Goal: Navigation & Orientation: Find specific page/section

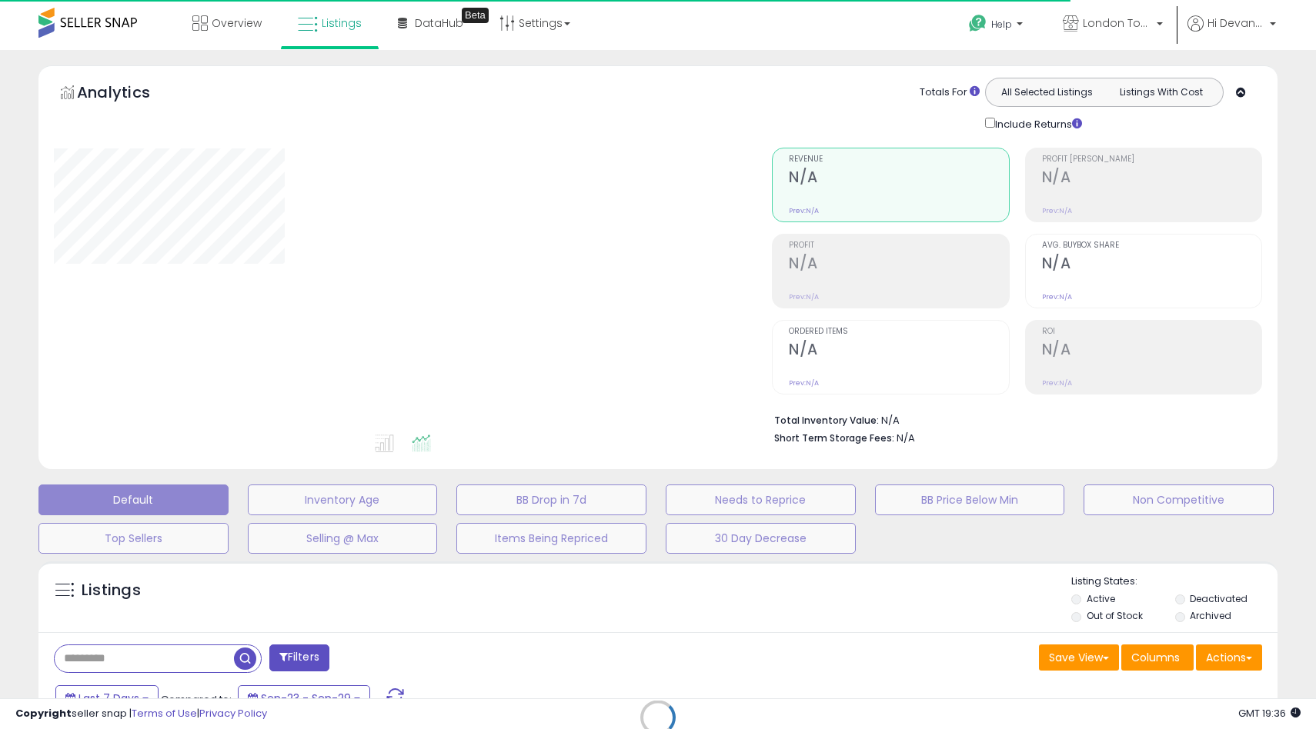
type input "**********"
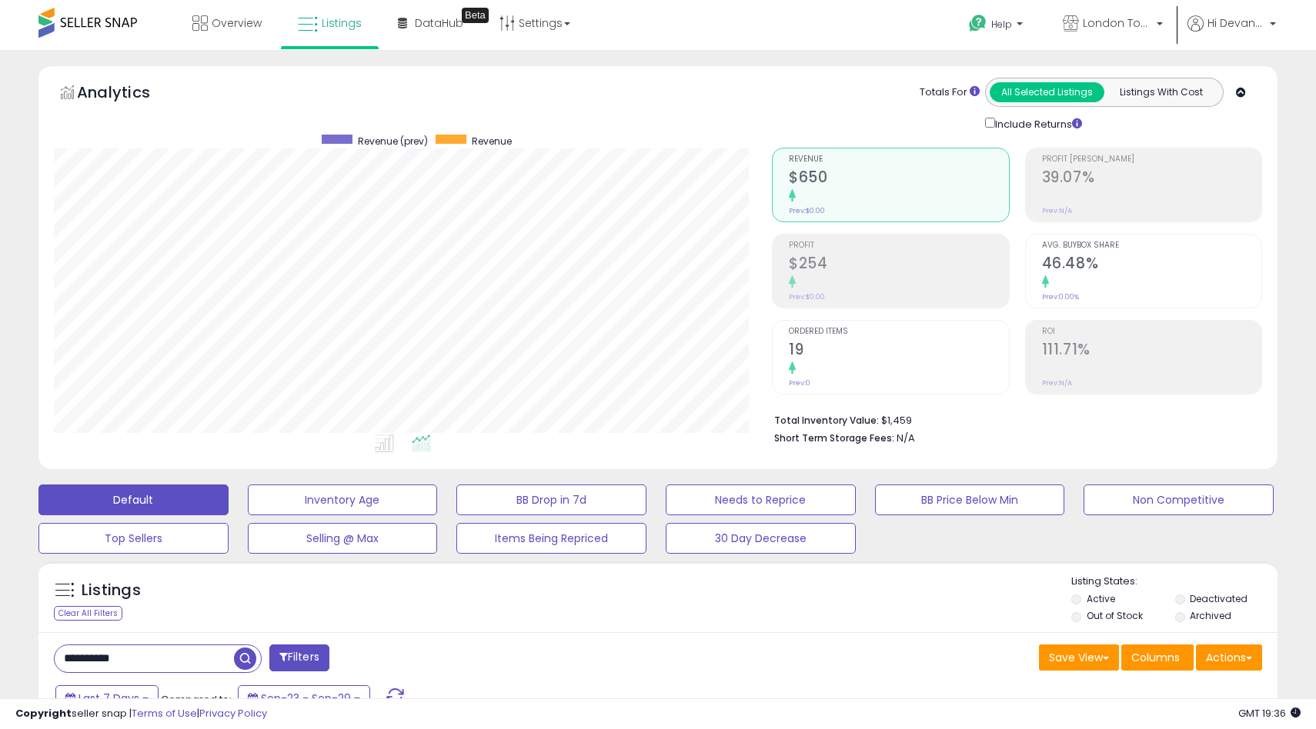
scroll to position [315, 718]
click at [214, 38] on link "Overview" at bounding box center [227, 23] width 92 height 46
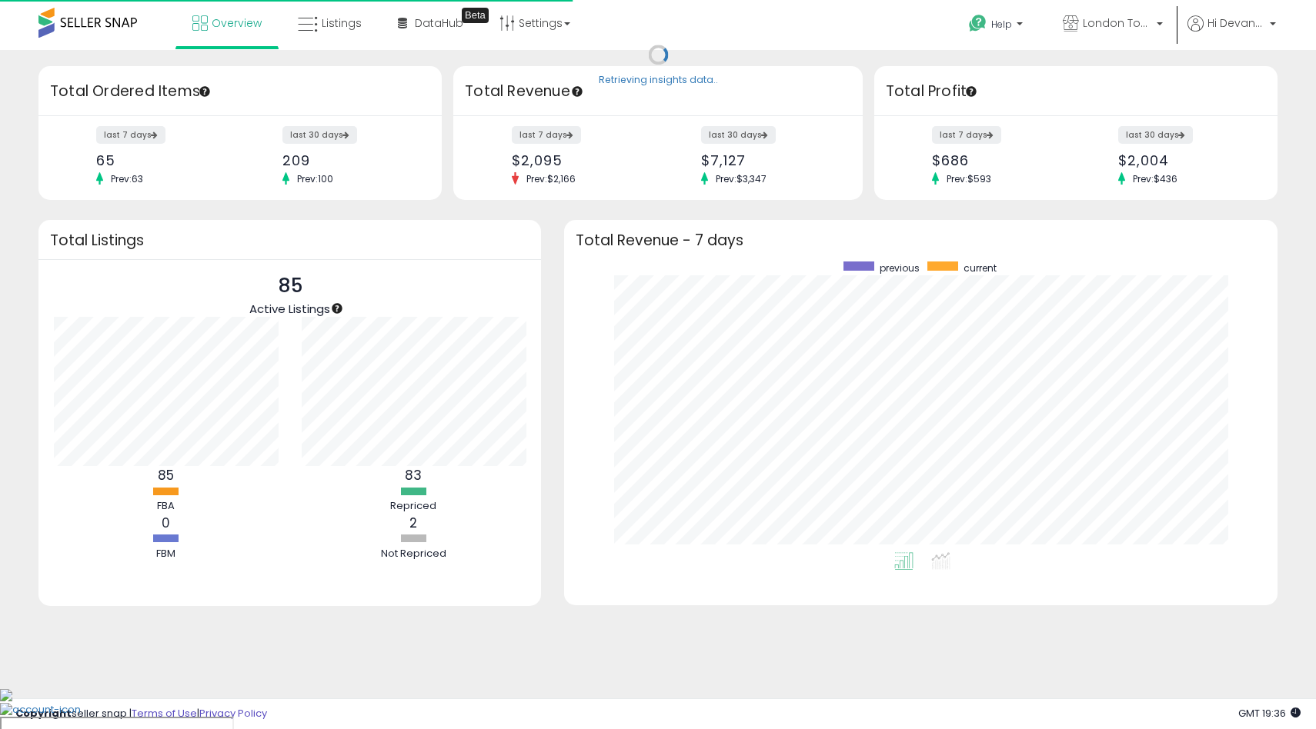
scroll to position [291, 683]
